Goal: Task Accomplishment & Management: Use online tool/utility

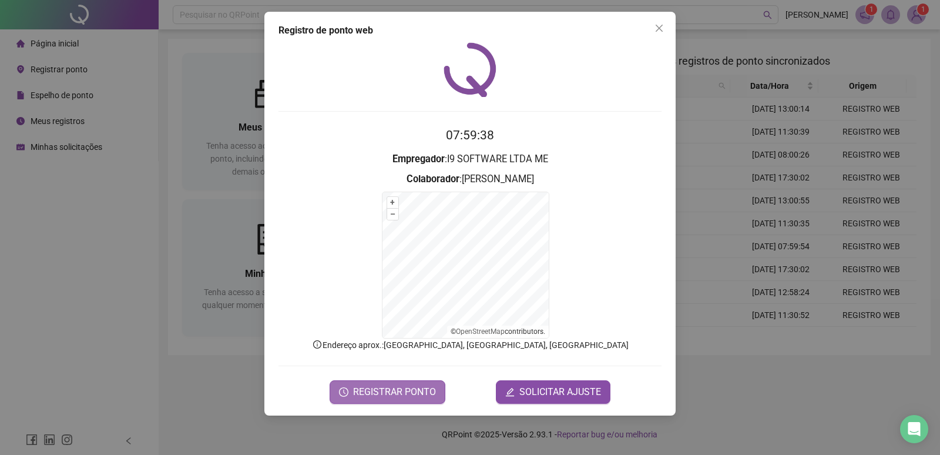
click at [394, 398] on span "REGISTRAR PONTO" at bounding box center [394, 392] width 83 height 14
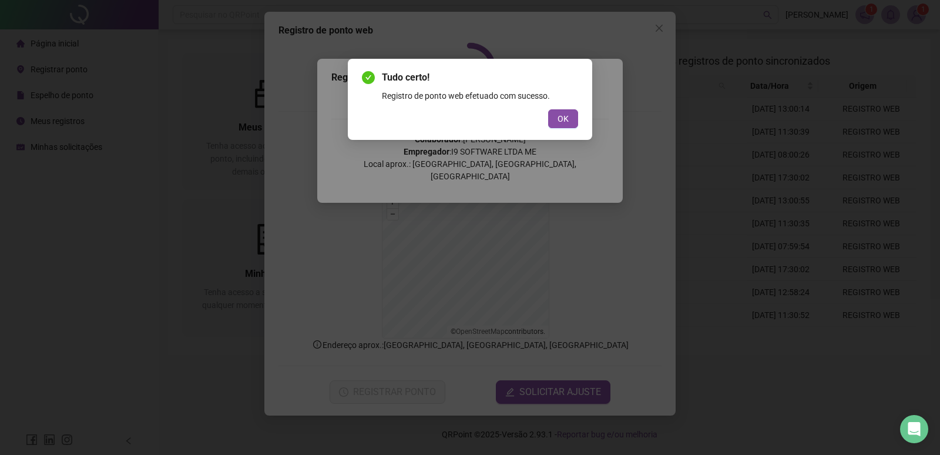
click at [548, 109] on button "OK" at bounding box center [563, 118] width 30 height 19
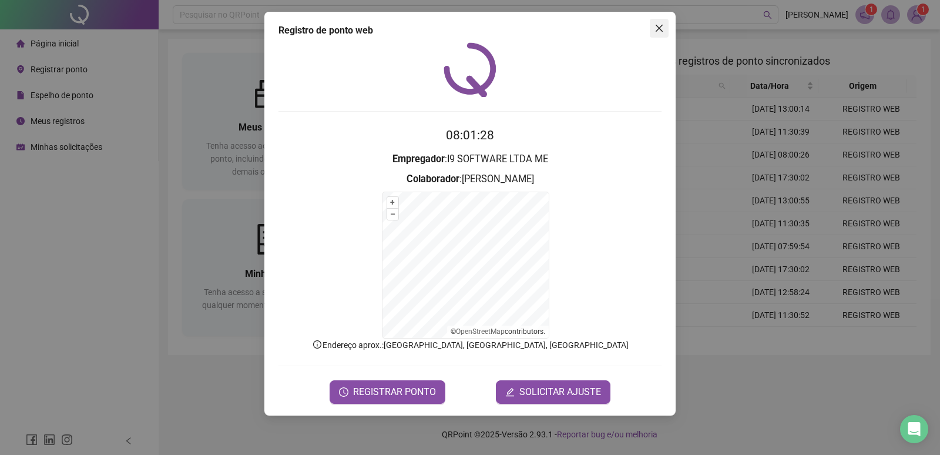
click at [663, 28] on icon "close" at bounding box center [659, 28] width 9 height 9
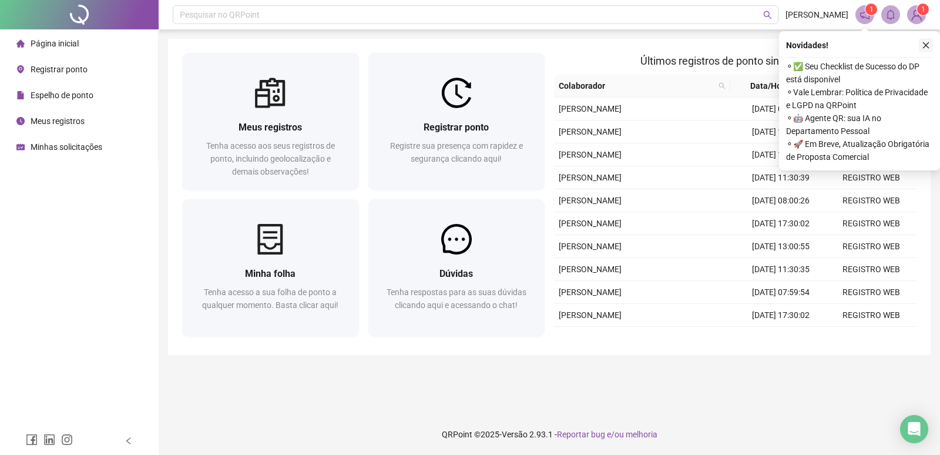
click at [924, 49] on icon "close" at bounding box center [926, 45] width 8 height 8
